Goal: Task Accomplishment & Management: Manage account settings

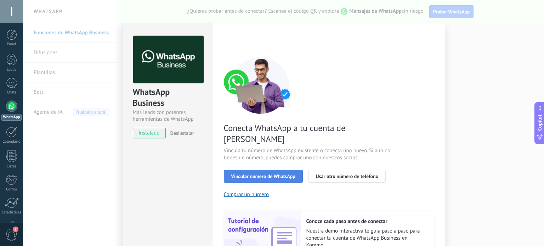
scroll to position [35, 0]
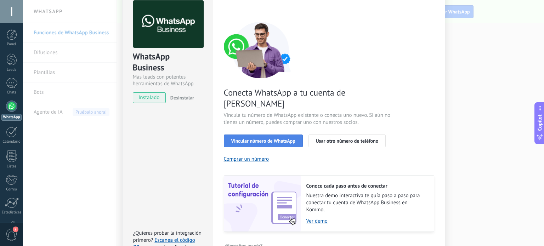
click at [281, 139] on span "Vincular número de WhatsApp" at bounding box center [263, 141] width 64 height 5
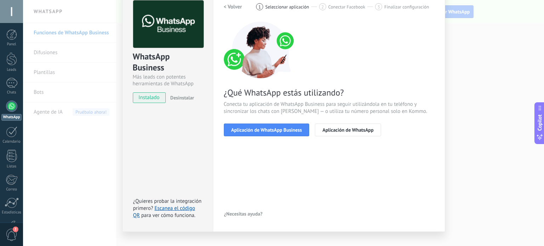
click at [281, 131] on span "Aplicación de WhatsApp Business" at bounding box center [266, 130] width 71 height 5
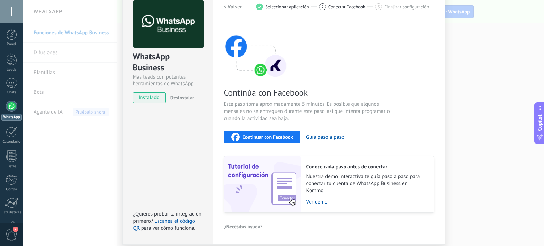
click at [278, 135] on span "Continuar con Facebook" at bounding box center [268, 137] width 51 height 5
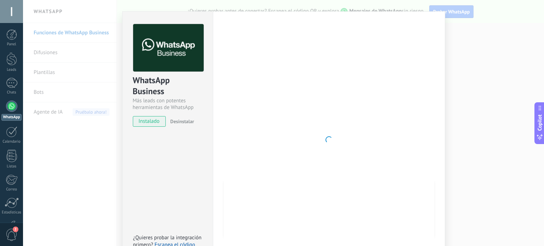
scroll to position [0, 0]
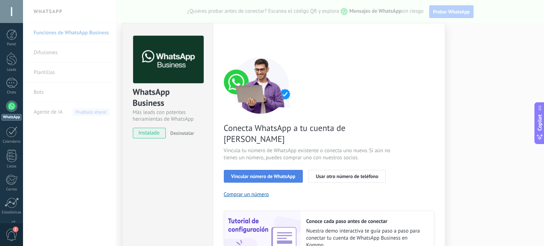
click at [273, 174] on span "Vincular número de WhatsApp" at bounding box center [263, 176] width 64 height 5
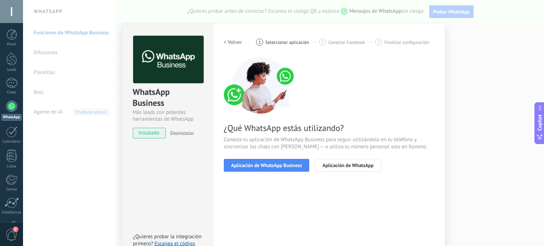
click at [273, 167] on span "Aplicación de WhatsApp Business" at bounding box center [266, 165] width 71 height 5
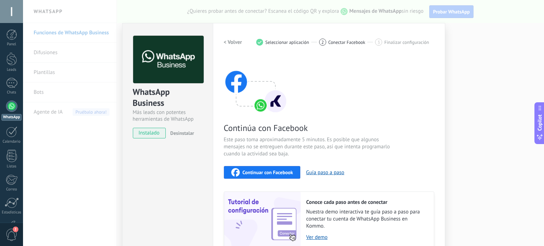
click at [269, 171] on span "Continuar con Facebook" at bounding box center [268, 172] width 51 height 5
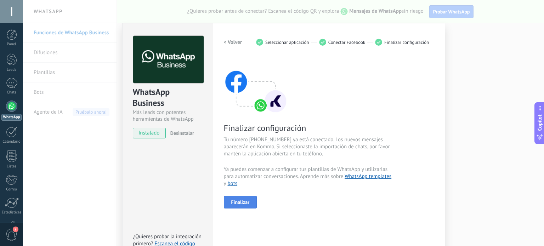
click at [248, 200] on button "Finalizar" at bounding box center [240, 202] width 33 height 13
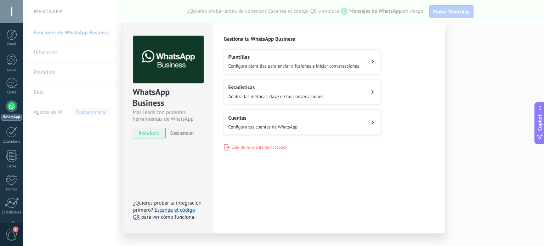
click at [312, 67] on span "Configura plantillas para enviar difusiones e iniciar conversaciones" at bounding box center [294, 66] width 131 height 6
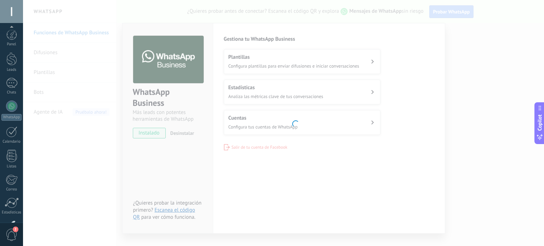
scroll to position [48, 0]
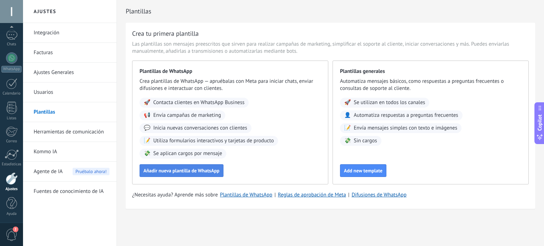
click at [179, 171] on span "Añadir nueva plantilla de WhatsApp" at bounding box center [182, 170] width 76 height 5
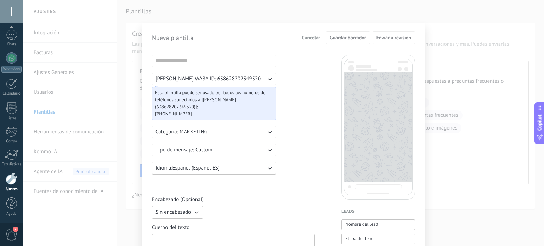
click at [266, 133] on icon "button" at bounding box center [269, 132] width 7 height 7
click at [270, 148] on icon "button" at bounding box center [269, 150] width 7 height 7
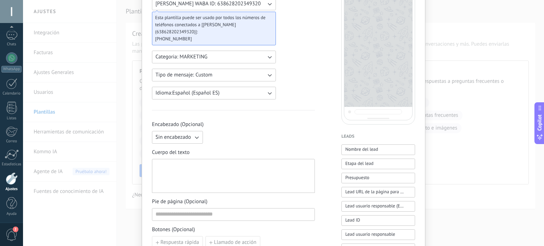
scroll to position [0, 0]
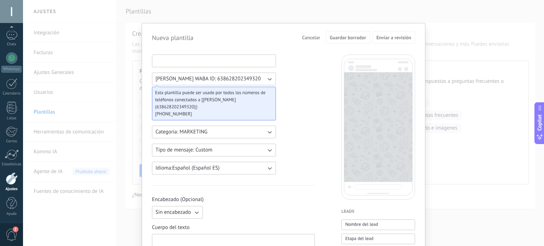
click at [217, 62] on input at bounding box center [213, 60] width 123 height 11
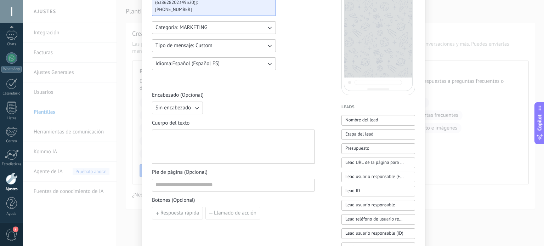
scroll to position [106, 0]
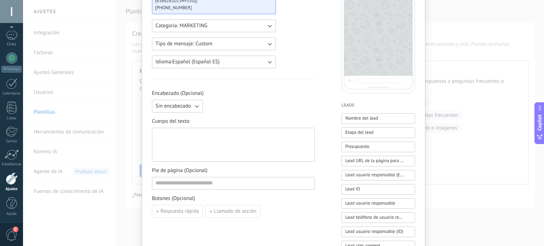
type input "**********"
click at [180, 133] on div at bounding box center [234, 145] width 156 height 28
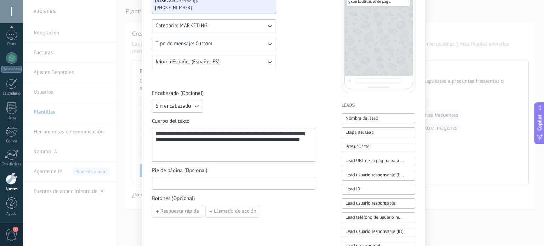
click at [203, 183] on input at bounding box center [233, 183] width 163 height 11
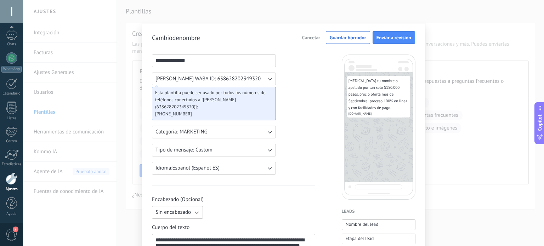
scroll to position [0, 0]
type input "**********"
click at [196, 212] on icon "button" at bounding box center [197, 213] width 4 height 2
click at [178, 222] on li "Texto" at bounding box center [175, 225] width 55 height 12
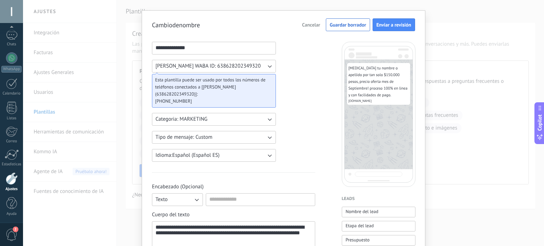
scroll to position [35, 0]
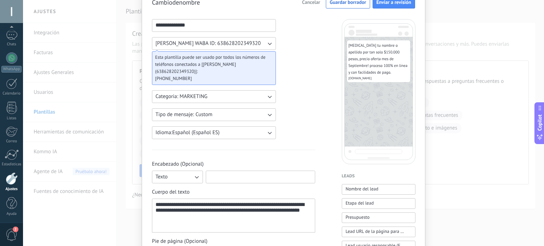
click at [233, 177] on input at bounding box center [260, 176] width 109 height 11
type input "**********"
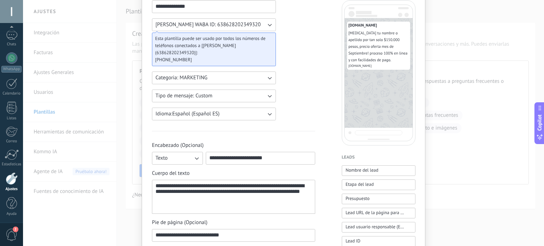
scroll to position [71, 0]
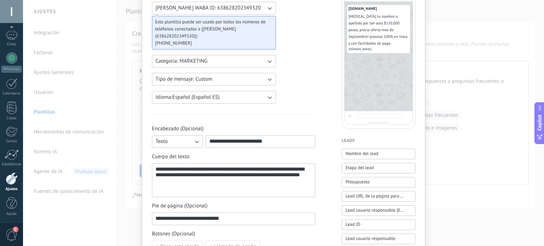
click at [193, 138] on icon "button" at bounding box center [196, 141] width 7 height 7
click at [265, 118] on div "**********" at bounding box center [233, 223] width 163 height 479
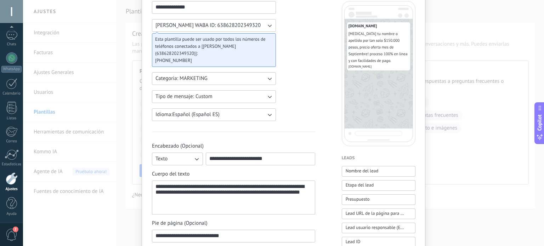
scroll to position [0, 0]
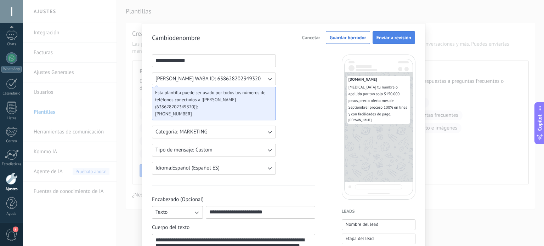
click at [388, 33] on button "Enviar a revisión" at bounding box center [394, 37] width 43 height 13
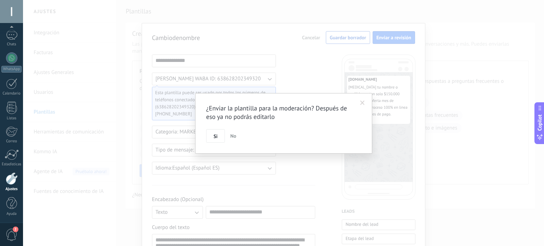
click at [364, 103] on span at bounding box center [362, 103] width 5 height 5
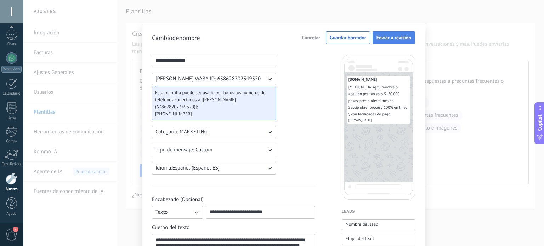
click at [396, 41] on button "Enviar a revisión" at bounding box center [394, 37] width 43 height 13
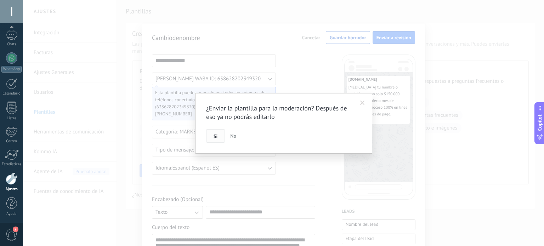
click at [220, 139] on button "Si" at bounding box center [215, 135] width 19 height 13
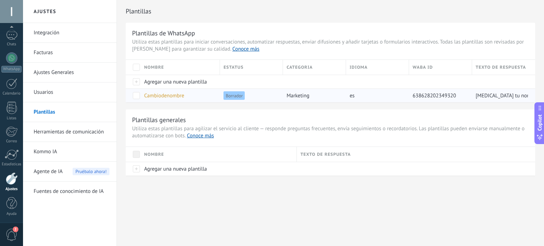
click at [161, 95] on span "Cambiodenombre" at bounding box center [164, 96] width 40 height 7
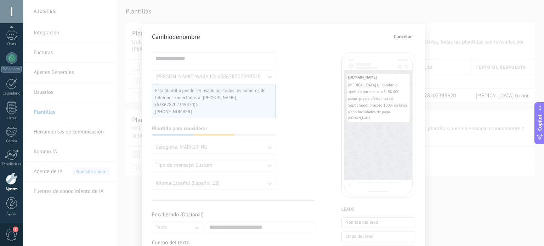
click at [464, 200] on div "**********" at bounding box center [283, 123] width 521 height 246
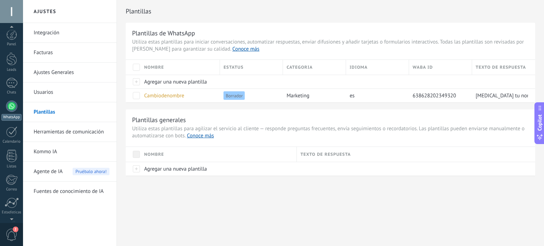
click at [13, 109] on div at bounding box center [11, 106] width 11 height 11
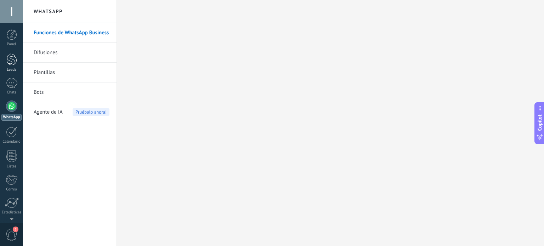
click at [14, 63] on div at bounding box center [11, 58] width 11 height 13
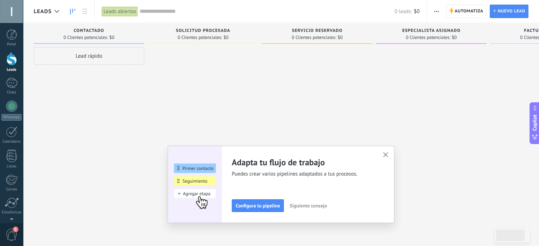
click at [385, 157] on button "button" at bounding box center [385, 156] width 9 height 10
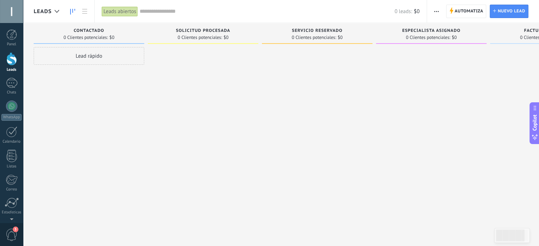
click at [97, 57] on div "Lead rápido" at bounding box center [89, 56] width 111 height 18
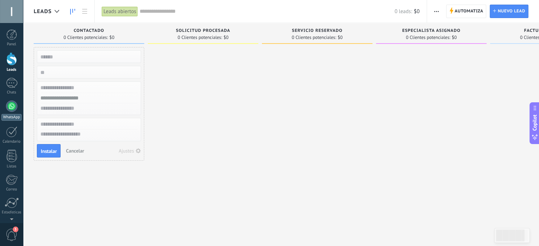
click at [12, 111] on div at bounding box center [11, 106] width 11 height 11
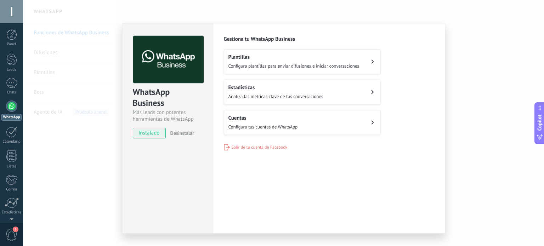
click at [247, 65] on span "Configura plantillas para enviar difusiones e iniciar conversaciones" at bounding box center [294, 66] width 131 height 6
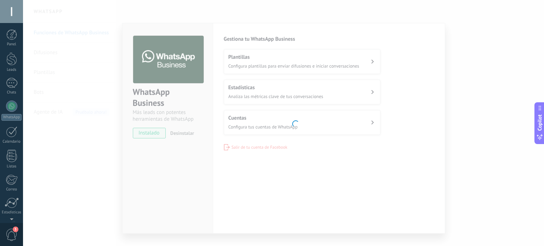
scroll to position [48, 0]
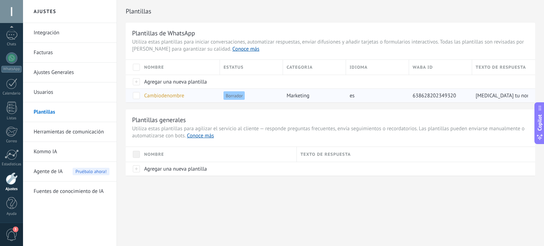
click at [151, 95] on span "Cambiodenombre" at bounding box center [164, 96] width 40 height 7
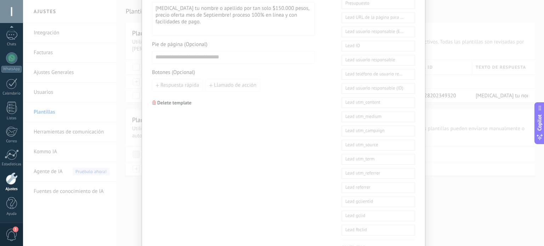
scroll to position [248, 0]
click at [452, 172] on div "**********" at bounding box center [283, 123] width 521 height 246
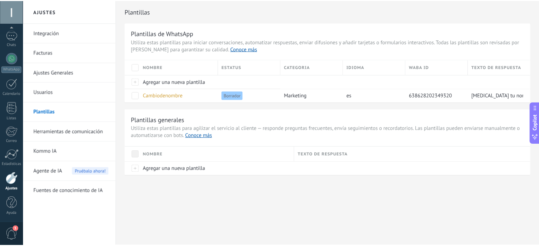
scroll to position [0, 0]
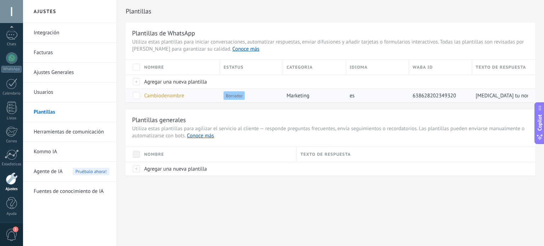
click at [136, 95] on span at bounding box center [136, 95] width 7 height 7
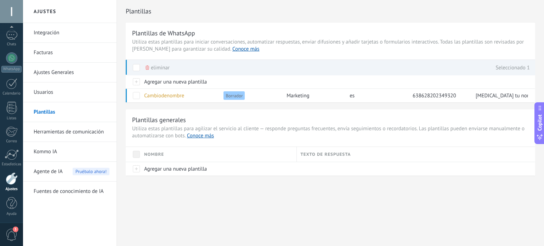
click at [259, 203] on div "Plantillas Plantillas de WhatsApp Utiliza estas plantillas para iniciar convers…" at bounding box center [330, 103] width 427 height 206
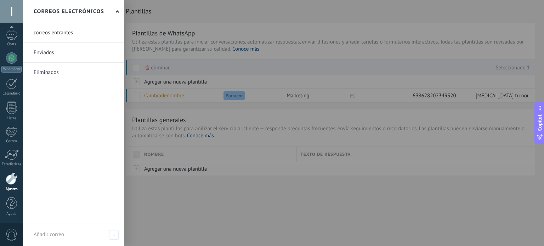
click at [69, 27] on link at bounding box center [73, 32] width 101 height 19
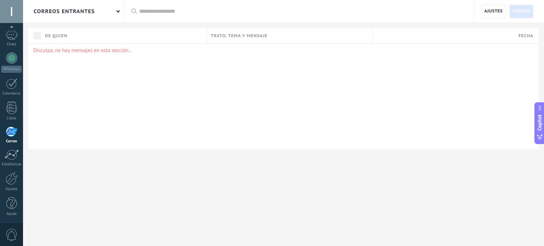
click at [119, 15] on div "correos entrantes" at bounding box center [73, 11] width 101 height 23
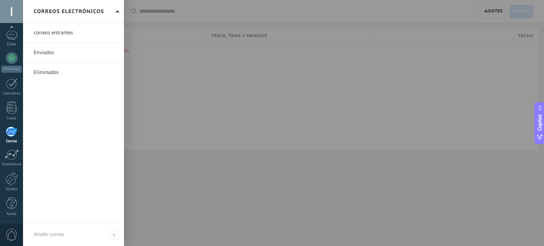
click at [119, 15] on div "Correos electrónicos" at bounding box center [73, 11] width 101 height 23
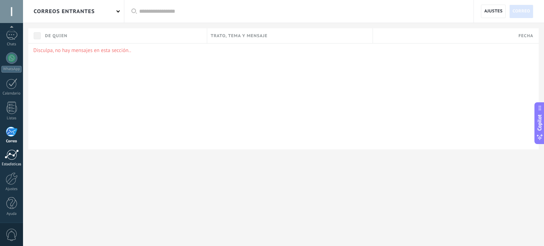
click at [13, 154] on div at bounding box center [12, 155] width 14 height 11
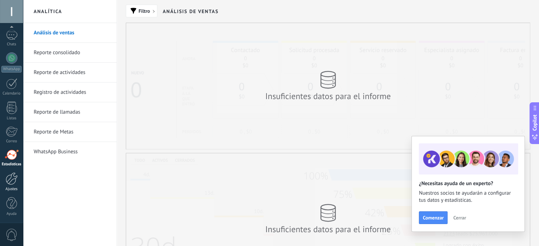
click at [10, 177] on div at bounding box center [12, 179] width 12 height 12
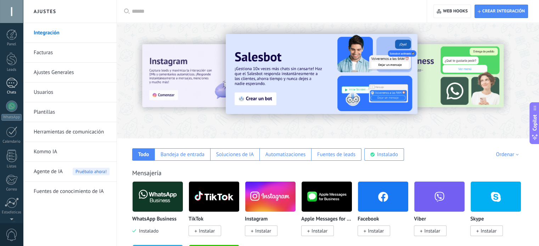
click at [13, 80] on div at bounding box center [11, 83] width 11 height 10
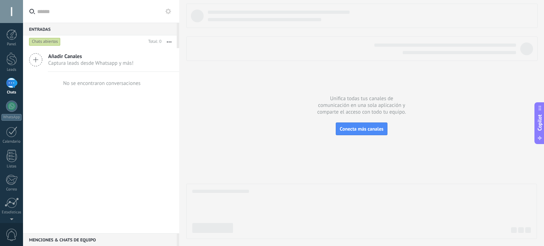
click at [51, 41] on div "Chats abiertos" at bounding box center [45, 42] width 32 height 9
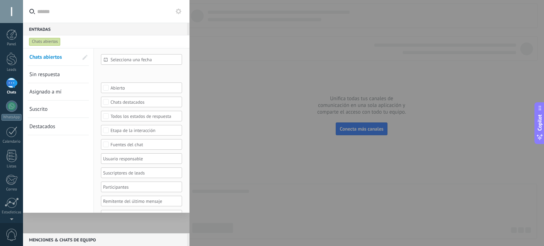
click at [56, 75] on span "Sin respuesta" at bounding box center [44, 74] width 30 height 7
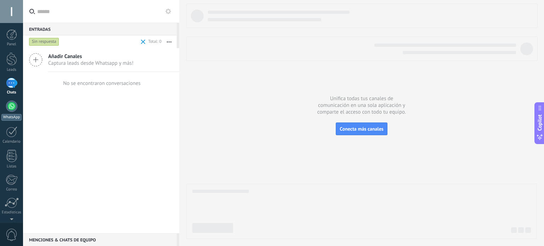
click at [13, 107] on div at bounding box center [11, 106] width 11 height 11
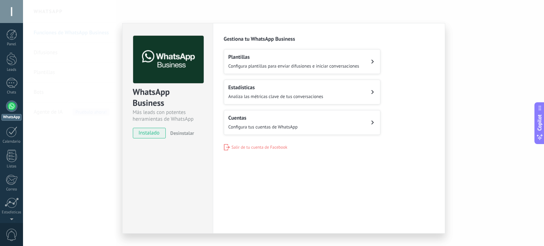
click at [477, 169] on div "WhatsApp Business Más leads con potentes herramientas de WhatsApp instalado Des…" at bounding box center [283, 123] width 521 height 246
click at [474, 168] on div "WhatsApp Business Más leads con potentes herramientas de WhatsApp instalado Des…" at bounding box center [283, 123] width 521 height 246
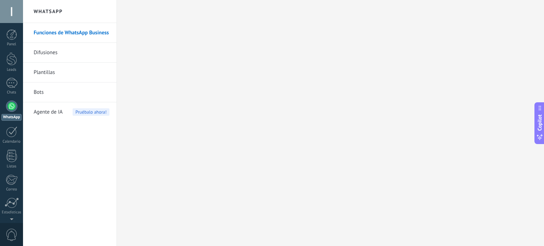
click at [14, 108] on div at bounding box center [11, 106] width 11 height 11
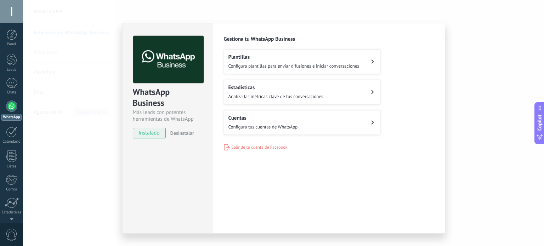
click at [151, 134] on span "instalado" at bounding box center [149, 133] width 32 height 11
click at [463, 93] on div "WhatsApp Business Más leads con potentes herramientas de WhatsApp instalado Des…" at bounding box center [283, 123] width 521 height 246
click at [11, 85] on div at bounding box center [11, 83] width 11 height 10
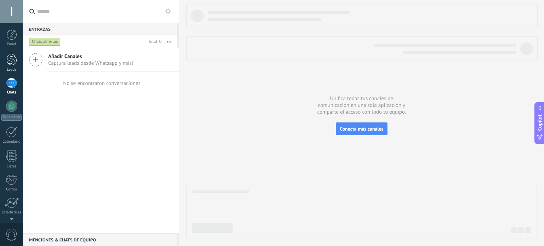
click at [10, 63] on div at bounding box center [11, 58] width 11 height 13
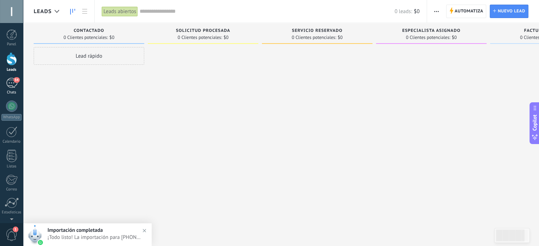
click at [15, 83] on div "54" at bounding box center [11, 83] width 11 height 10
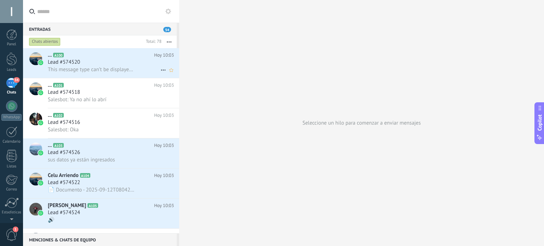
click at [122, 71] on span "This message type can’t be displayed because it’s not supported yet." at bounding box center [91, 69] width 87 height 7
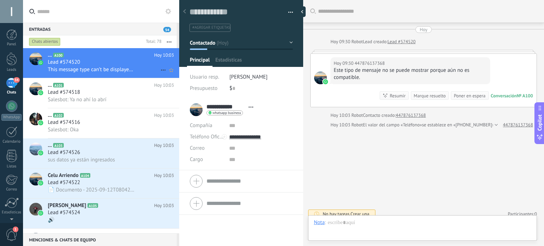
scroll to position [6, 0]
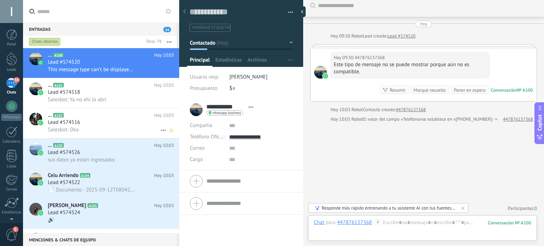
click at [95, 126] on div "Lead #574516" at bounding box center [111, 122] width 126 height 7
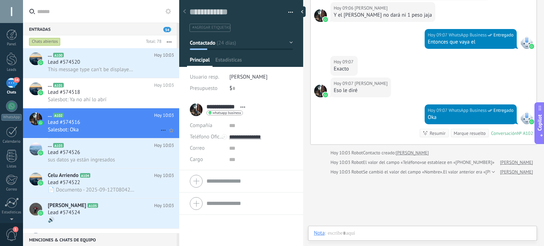
scroll to position [10, 0]
click at [130, 153] on div "Lead #574526" at bounding box center [111, 152] width 126 height 7
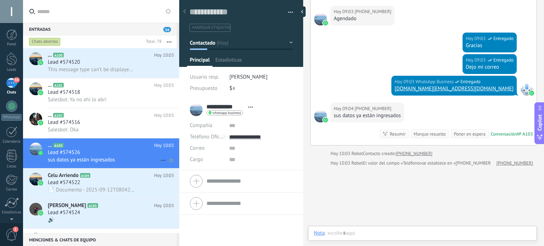
scroll to position [10, 0]
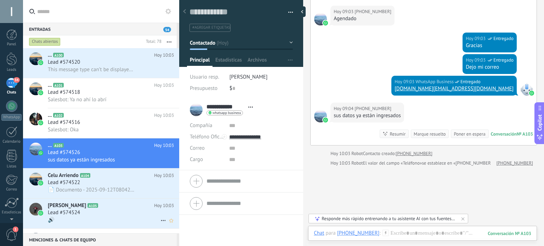
click at [119, 209] on h2 "Loreto Lopez A105" at bounding box center [101, 205] width 106 height 7
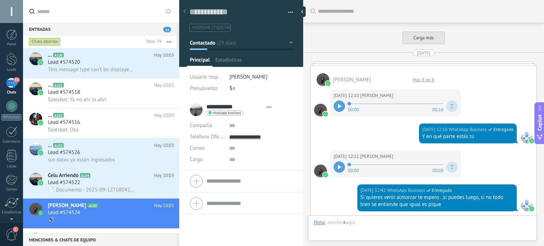
type textarea "**********"
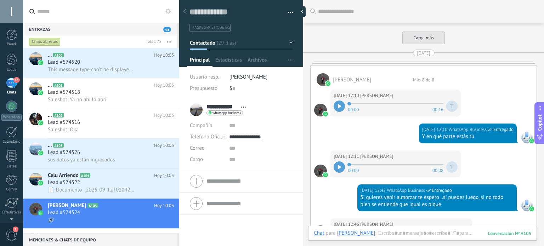
scroll to position [1073, 0]
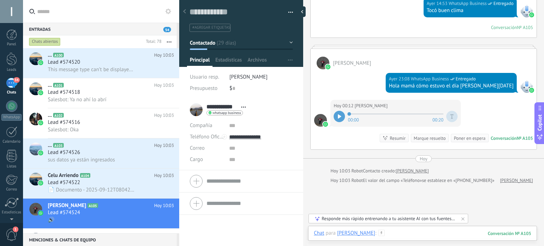
click at [412, 232] on div at bounding box center [423, 240] width 218 height 21
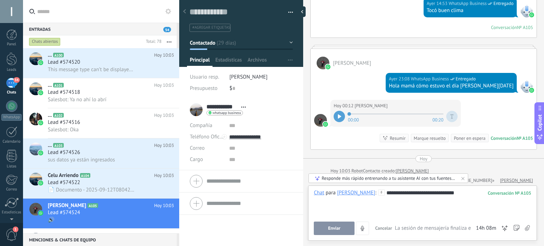
click at [330, 229] on span "Enviar" at bounding box center [334, 228] width 12 height 5
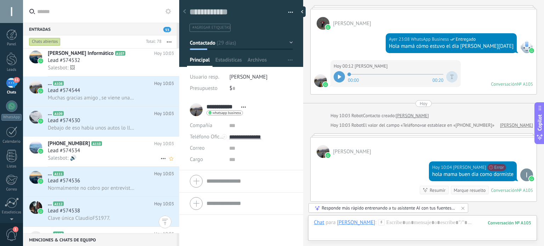
scroll to position [213, 0]
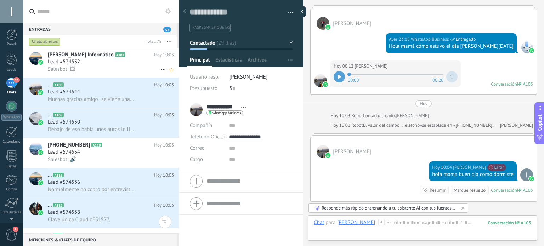
click at [125, 69] on div "Salesbot: 🖼" at bounding box center [111, 69] width 126 height 7
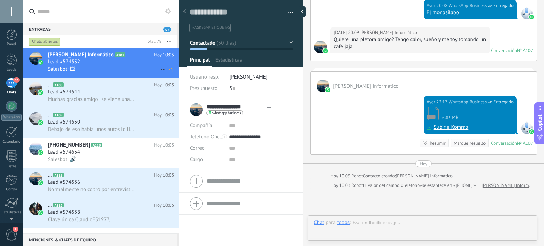
scroll to position [10, 0]
click at [113, 95] on div "Lead #574544" at bounding box center [111, 92] width 126 height 7
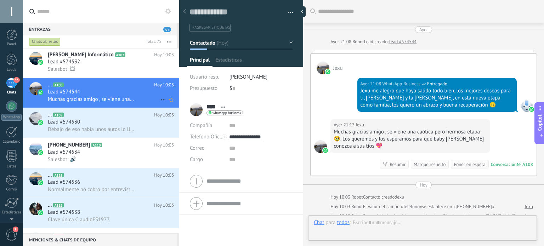
scroll to position [97, 0]
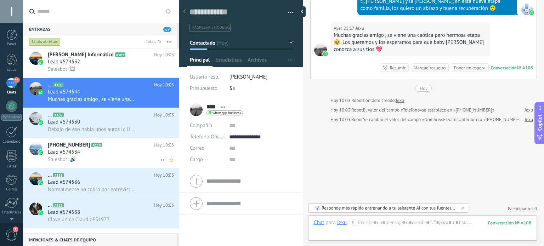
click at [103, 156] on div "Lead #574534" at bounding box center [111, 152] width 126 height 7
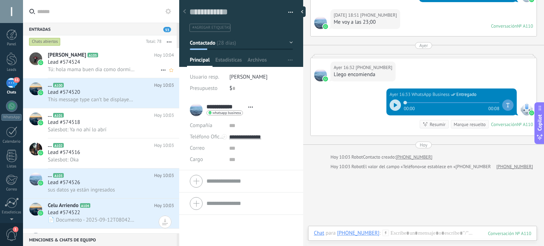
click at [125, 75] on div "Loreto Lopez A105 Hoy 10:04 Lead #574524 Tú: hola mama buen dia como dormiste" at bounding box center [113, 63] width 131 height 30
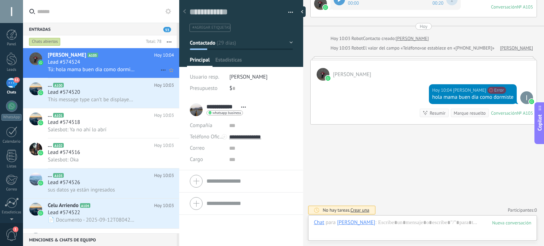
scroll to position [10, 0]
click at [109, 96] on div "Lead #574520" at bounding box center [111, 92] width 126 height 7
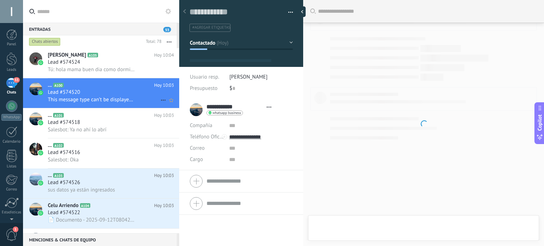
scroll to position [10, 0]
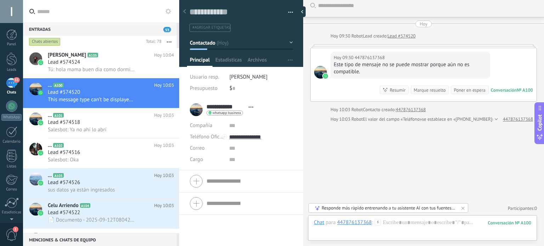
click at [169, 42] on use "button" at bounding box center [169, 41] width 5 height 1
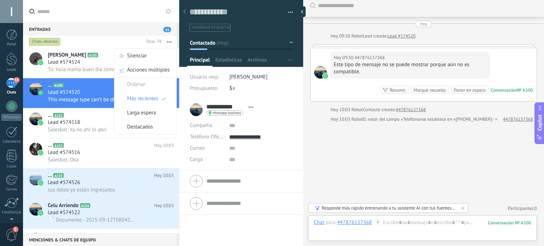
click at [118, 41] on div "Chats abiertos" at bounding box center [86, 41] width 116 height 13
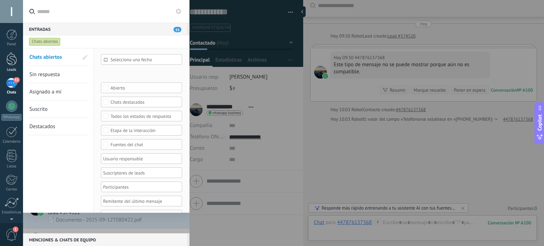
click at [15, 64] on div at bounding box center [11, 58] width 11 height 13
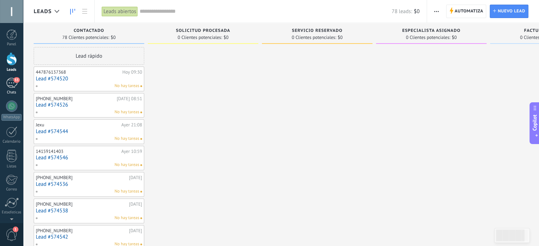
click at [13, 83] on div "53" at bounding box center [11, 83] width 11 height 10
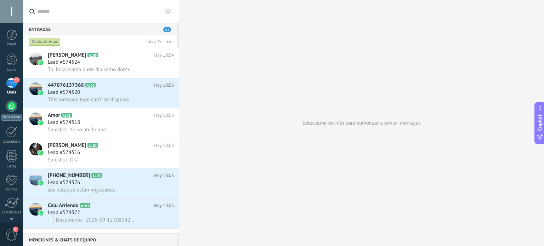
click at [14, 116] on div "WhatsApp" at bounding box center [11, 117] width 20 height 7
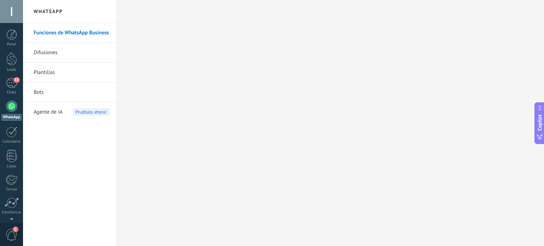
click at [62, 76] on link "Plantillas" at bounding box center [72, 73] width 76 height 20
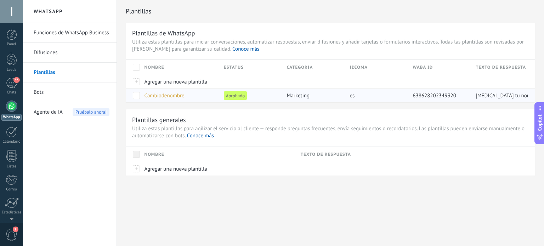
click at [135, 95] on span at bounding box center [136, 95] width 7 height 7
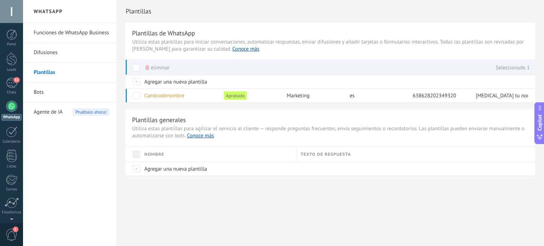
click at [11, 112] on link "WhatsApp" at bounding box center [11, 111] width 23 height 20
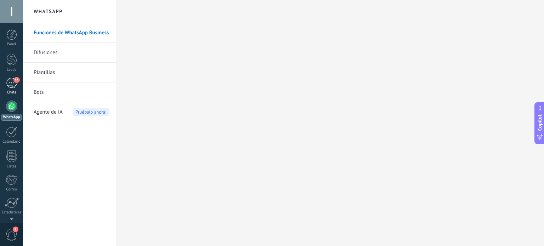
click at [17, 88] on link "53 Chats" at bounding box center [11, 86] width 23 height 17
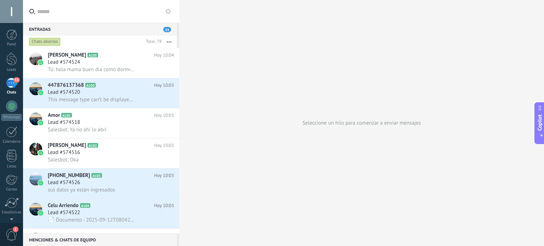
click at [169, 14] on icon at bounding box center [169, 12] width 6 height 6
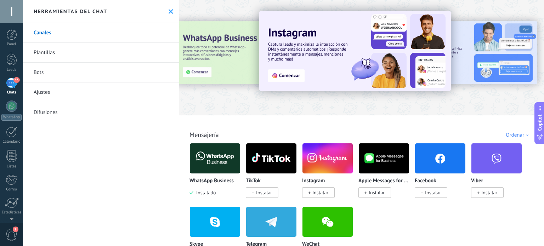
click at [86, 51] on link "Plantillas" at bounding box center [101, 53] width 156 height 20
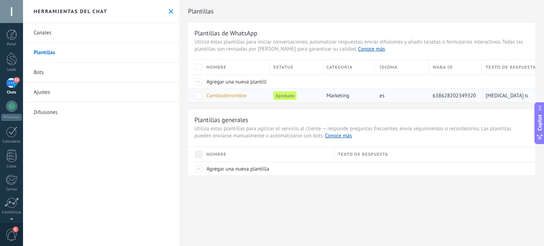
click at [200, 97] on span at bounding box center [198, 95] width 7 height 7
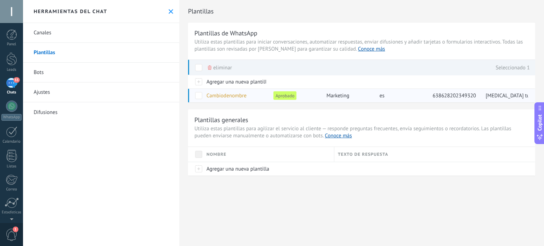
click at [195, 96] on span at bounding box center [198, 95] width 7 height 7
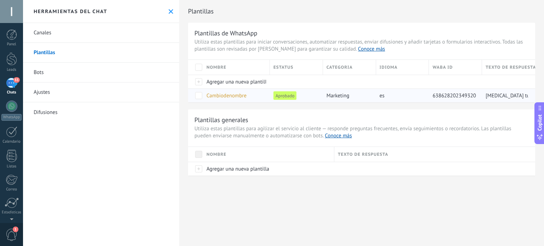
click at [235, 97] on span "Cambiodenombre" at bounding box center [227, 96] width 40 height 7
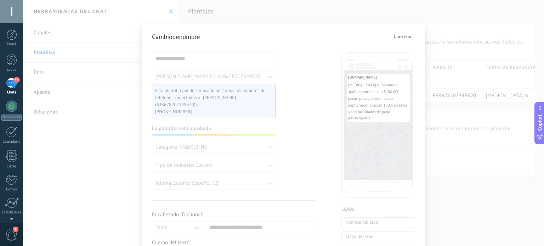
click at [398, 38] on span "Cancelar" at bounding box center [403, 36] width 18 height 5
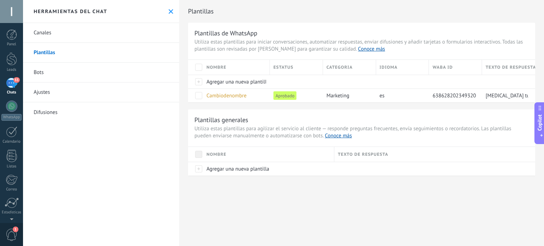
click at [169, 12] on use at bounding box center [171, 11] width 5 height 5
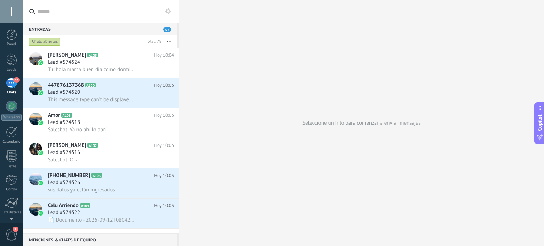
click at [169, 11] on use at bounding box center [169, 12] width 6 height 6
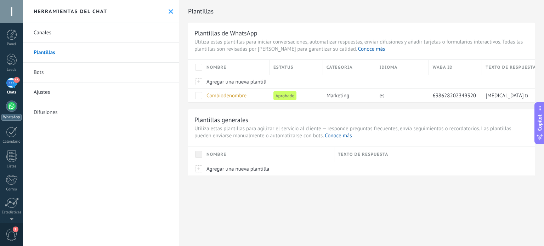
click at [16, 103] on div at bounding box center [11, 106] width 11 height 11
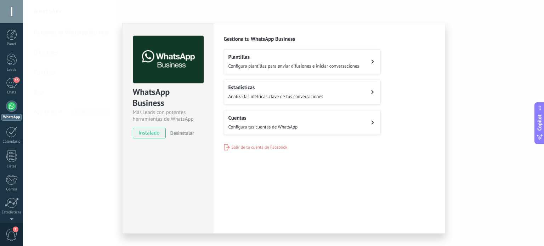
click at [12, 106] on div at bounding box center [11, 106] width 11 height 11
click at [9, 86] on div "53" at bounding box center [11, 83] width 11 height 10
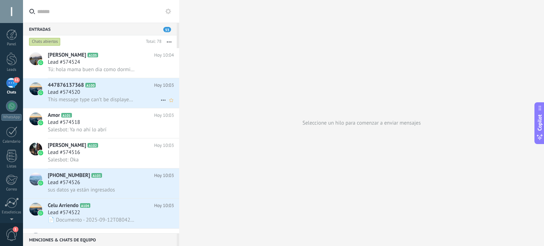
click at [126, 98] on span "This message type can’t be displayed because it’s not supported yet." at bounding box center [91, 99] width 87 height 7
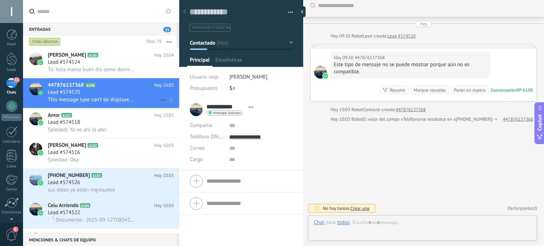
scroll to position [10, 0]
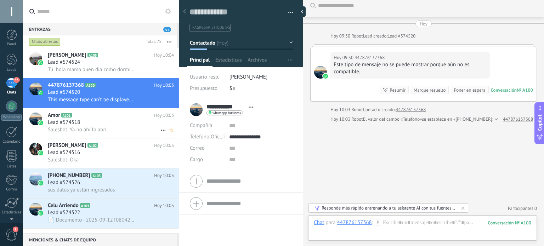
click at [120, 126] on div "Lead #574518" at bounding box center [111, 122] width 126 height 7
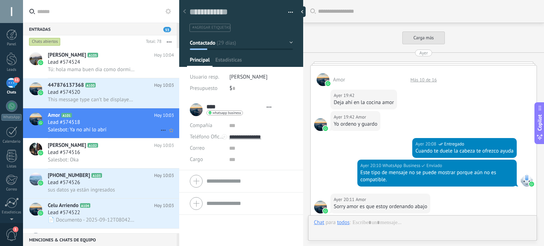
type textarea "**********"
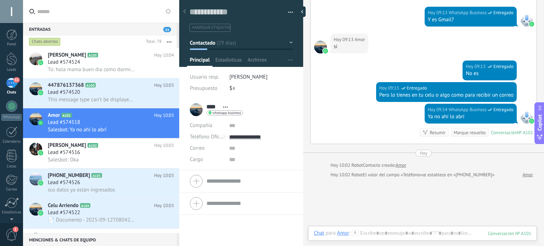
click at [170, 11] on use at bounding box center [169, 12] width 6 height 6
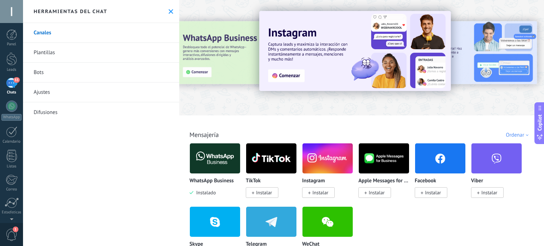
click at [65, 90] on link "Ajustes" at bounding box center [101, 93] width 156 height 20
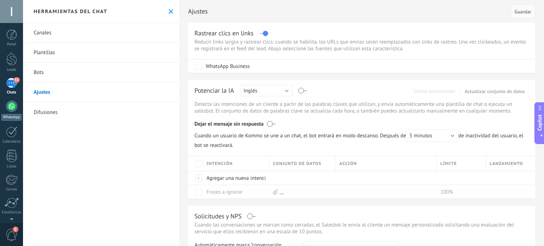
click at [11, 109] on div at bounding box center [11, 106] width 11 height 11
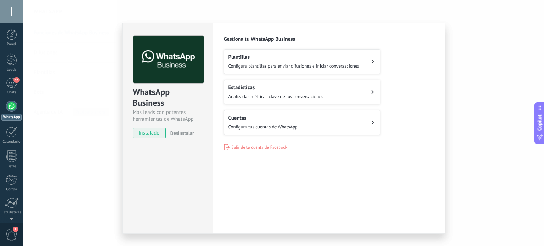
click at [256, 147] on span "Salir de tu cuenta de Facebook" at bounding box center [260, 147] width 56 height 5
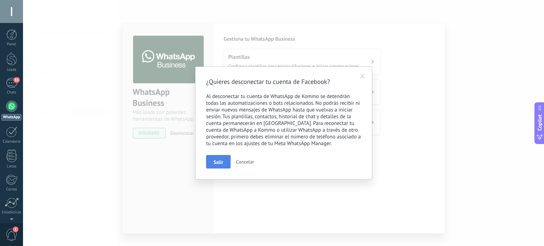
click at [222, 160] on span "Salir" at bounding box center [219, 162] width 10 height 5
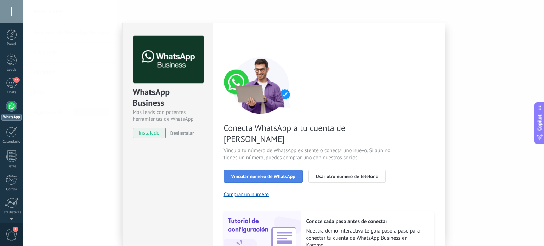
click at [275, 174] on span "Vincular número de WhatsApp" at bounding box center [263, 176] width 64 height 5
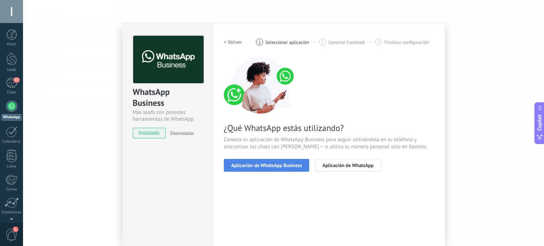
click at [275, 168] on button "Aplicación de WhatsApp Business" at bounding box center [267, 165] width 86 height 13
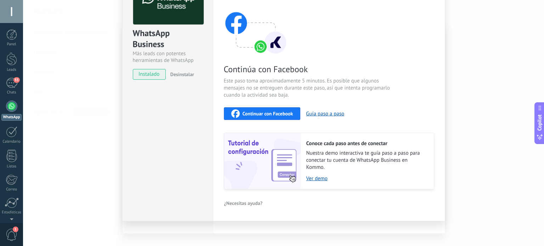
scroll to position [60, 0]
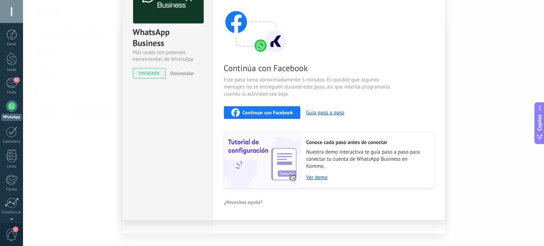
click at [278, 113] on span "Continuar con Facebook" at bounding box center [268, 112] width 51 height 5
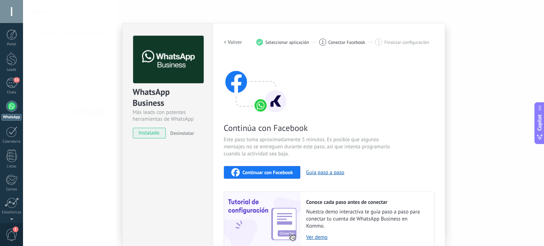
scroll to position [0, 0]
click at [264, 172] on span "Continuar con Facebook" at bounding box center [268, 172] width 51 height 5
